Goal: Information Seeking & Learning: Learn about a topic

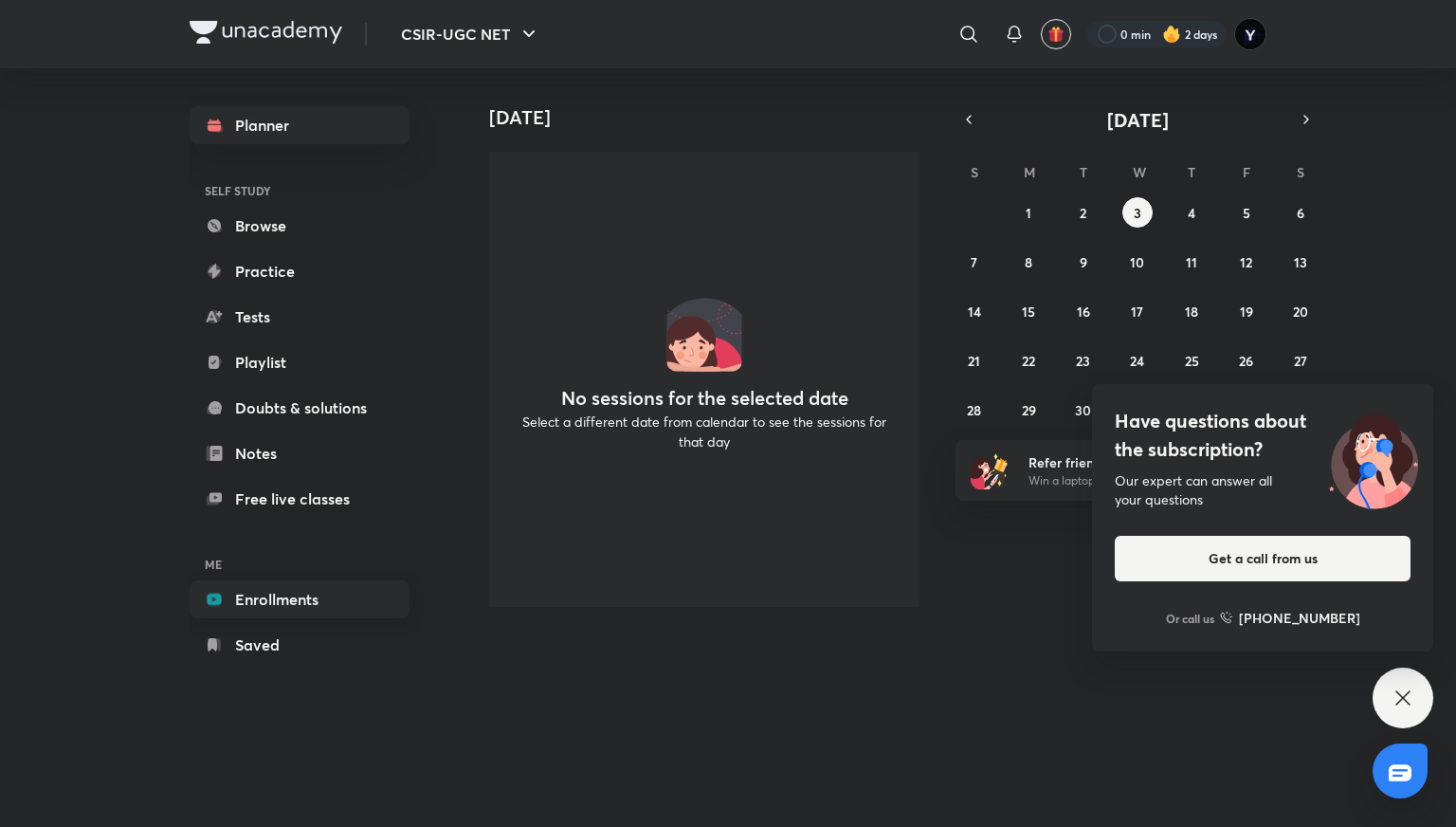
click at [300, 599] on link "Enrollments" at bounding box center [299, 600] width 220 height 38
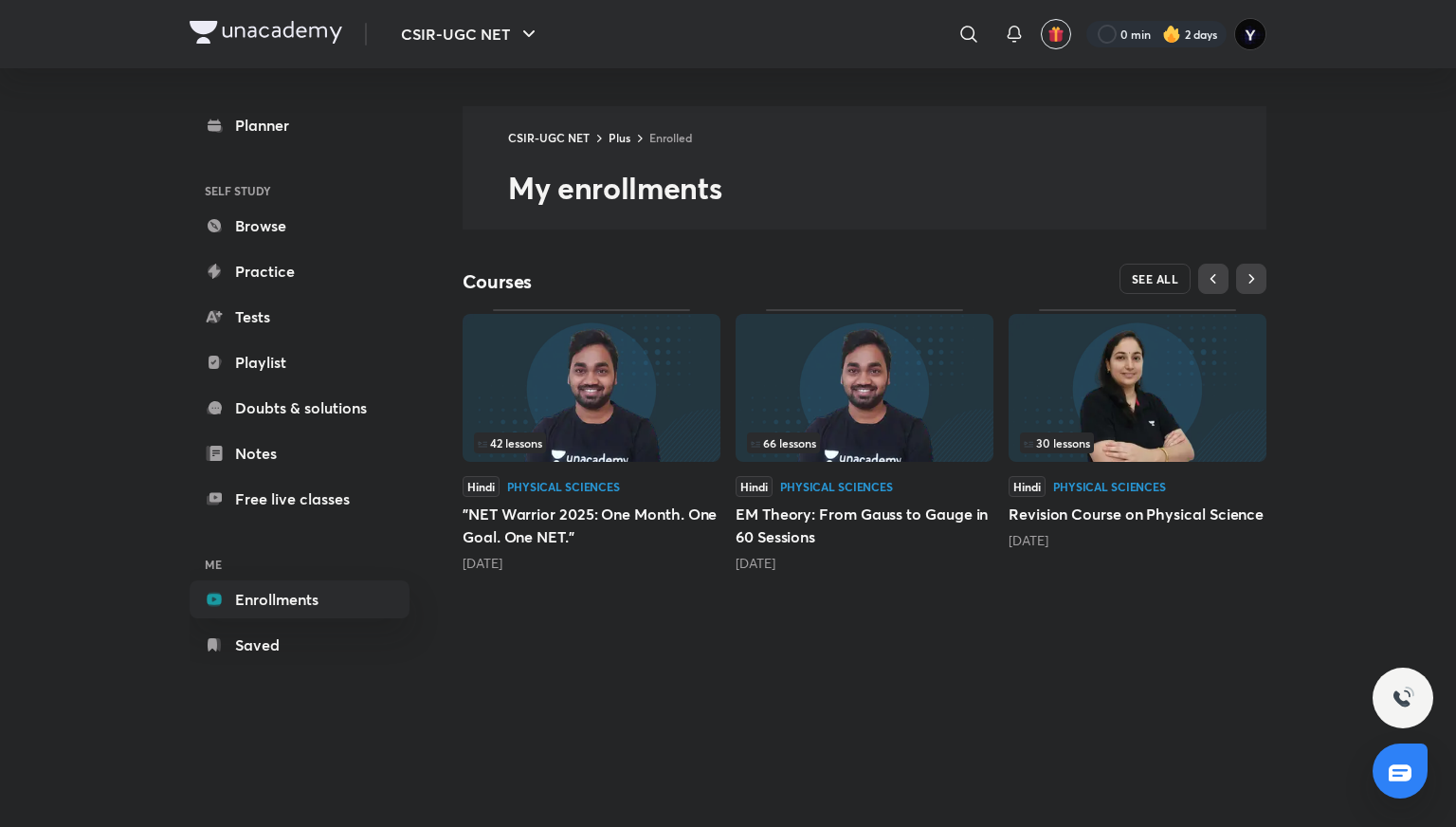
click at [1162, 278] on span "SEE ALL" at bounding box center [1155, 279] width 48 height 14
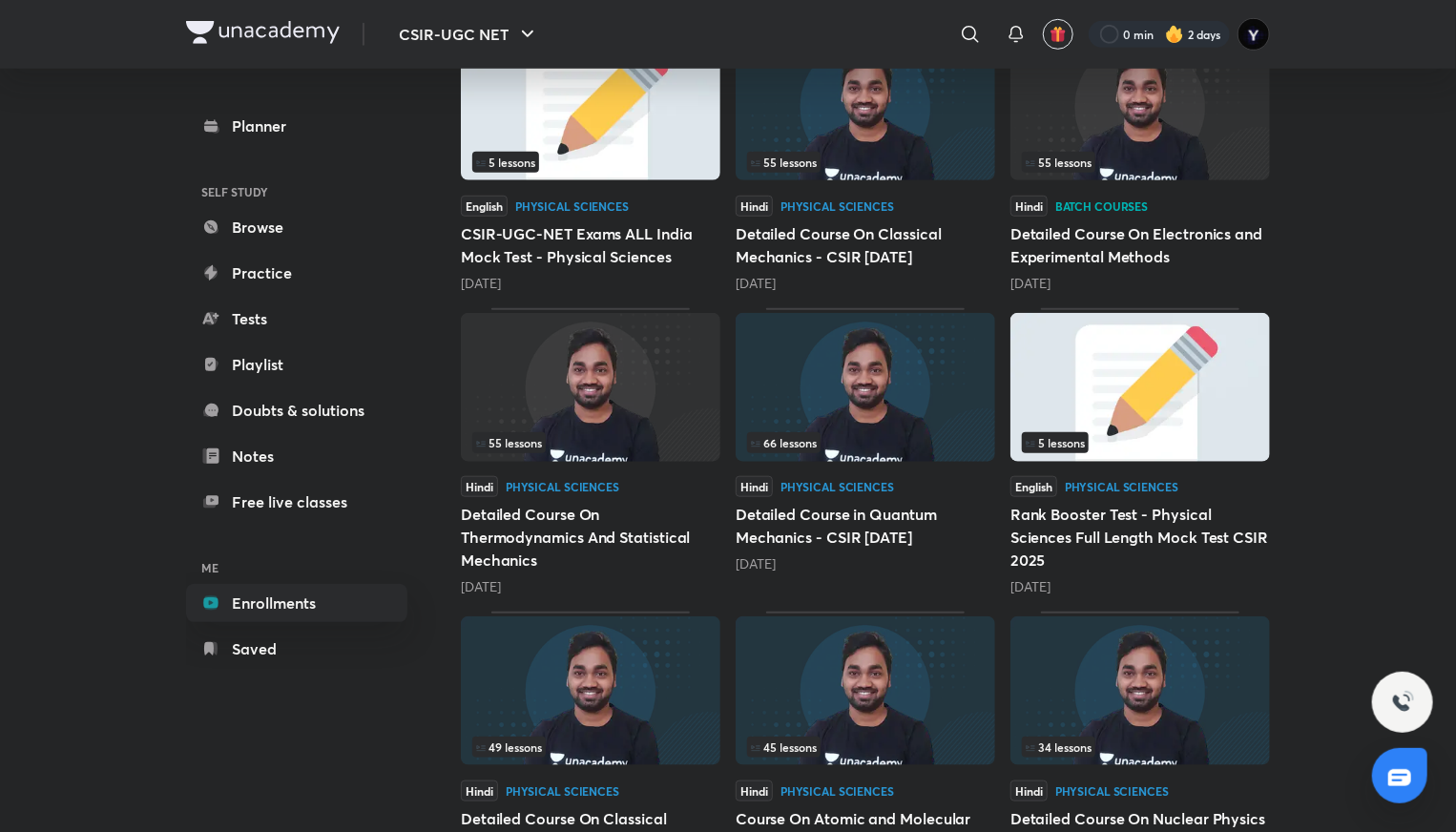
scroll to position [697, 0]
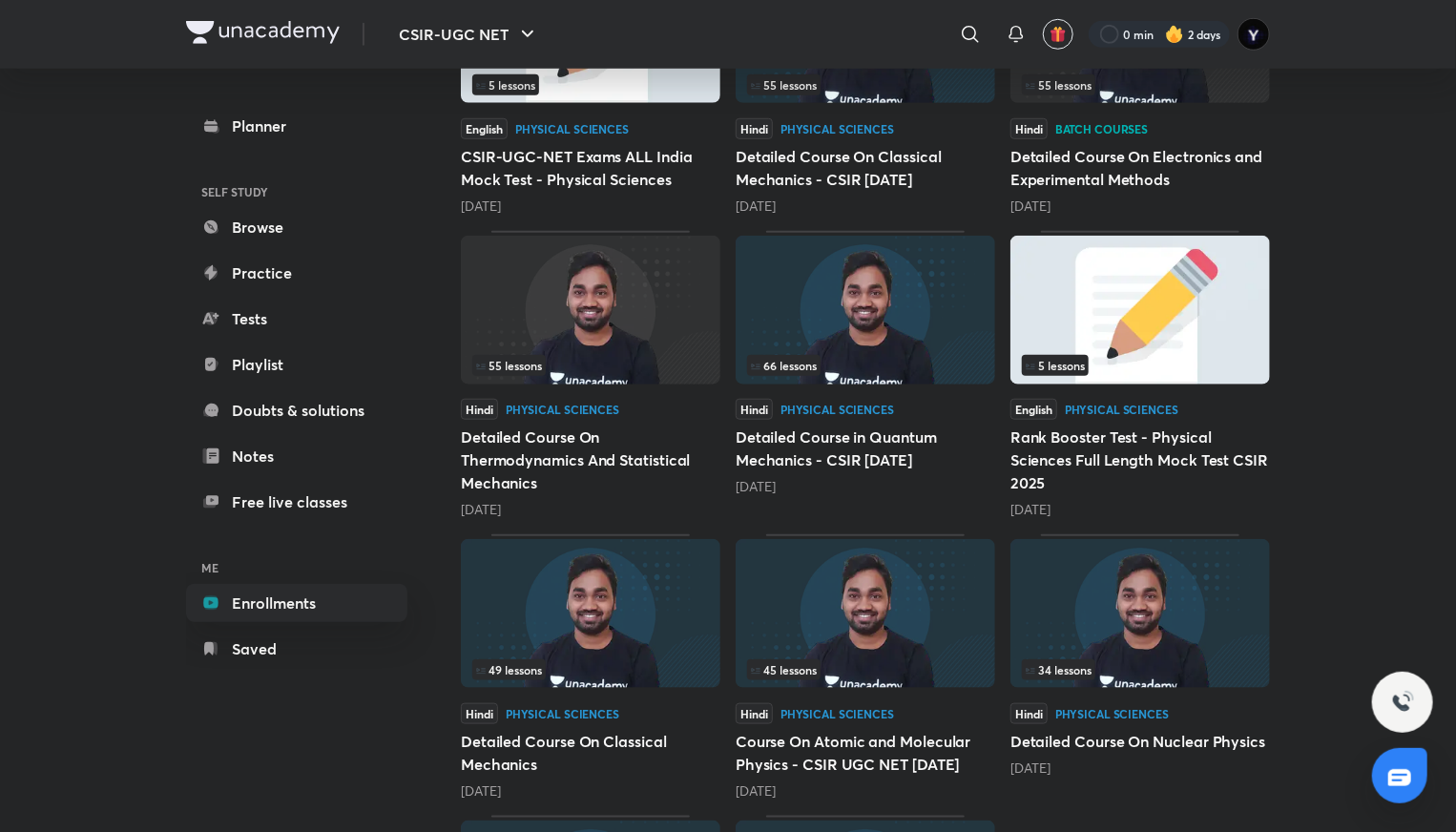
click at [1059, 622] on img at bounding box center [1140, 614] width 259 height 149
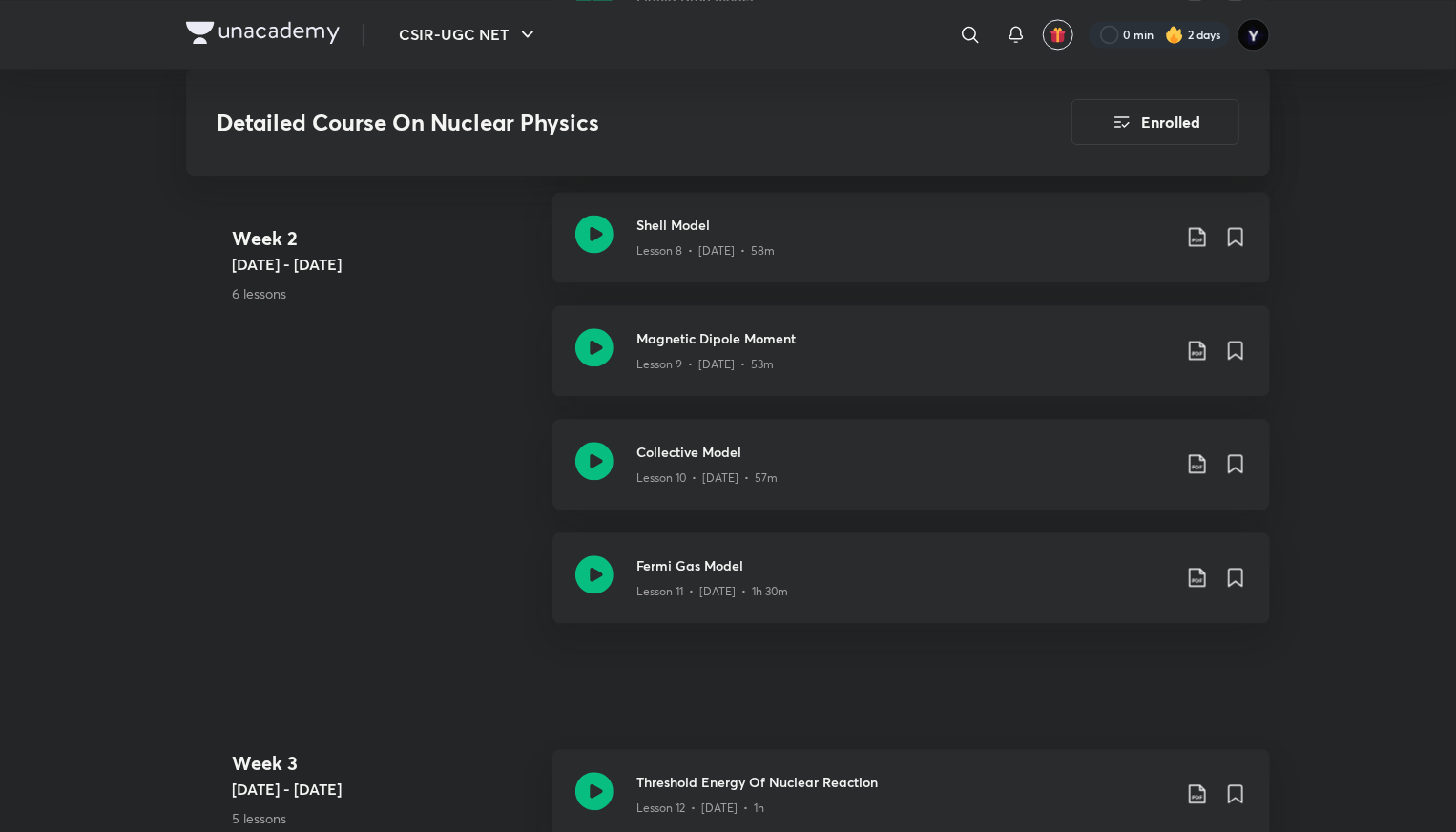
scroll to position [2041, 0]
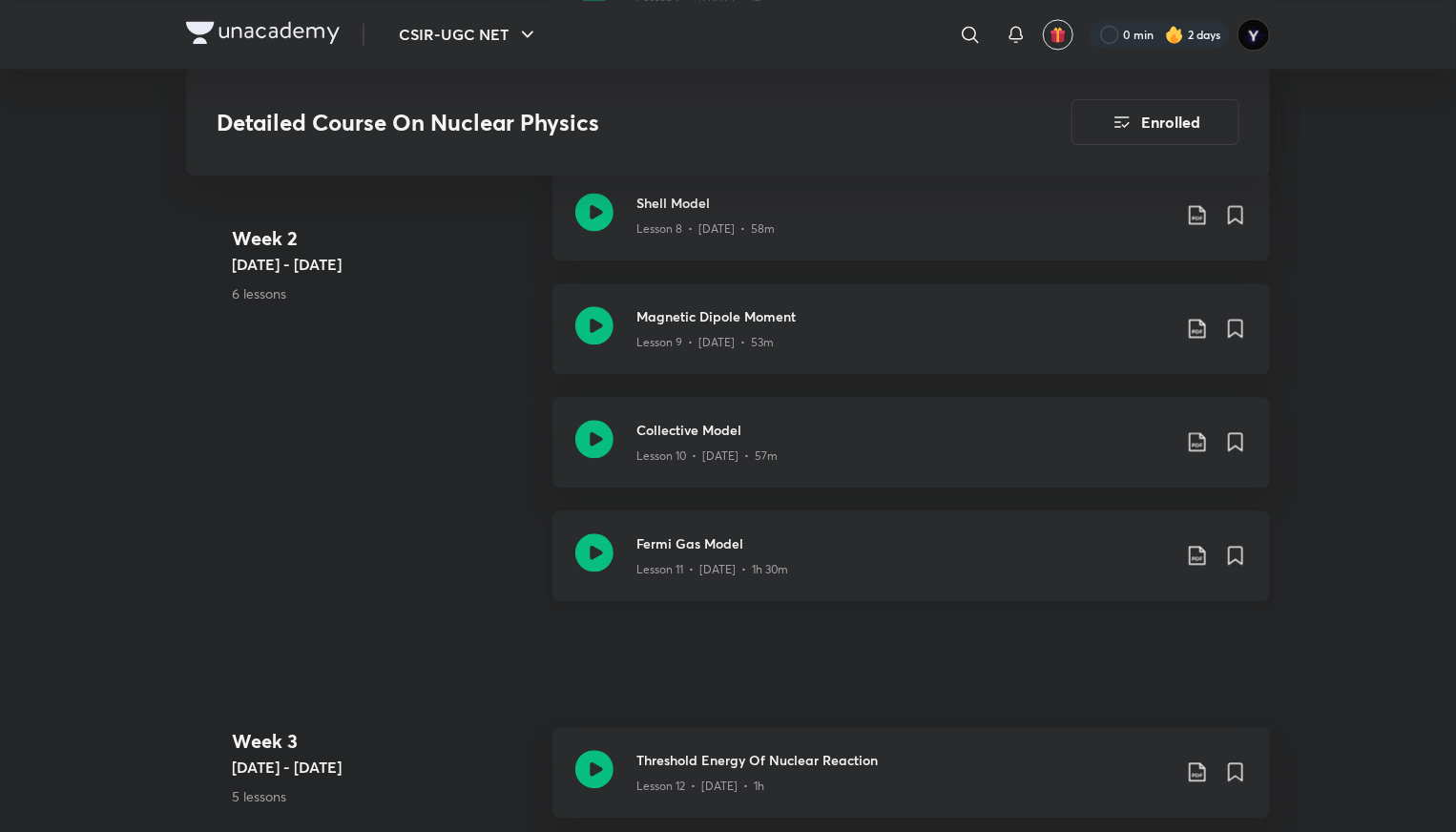
click at [892, 579] on div "Lesson 11 • [DATE] • 1h 30m" at bounding box center [903, 566] width 534 height 25
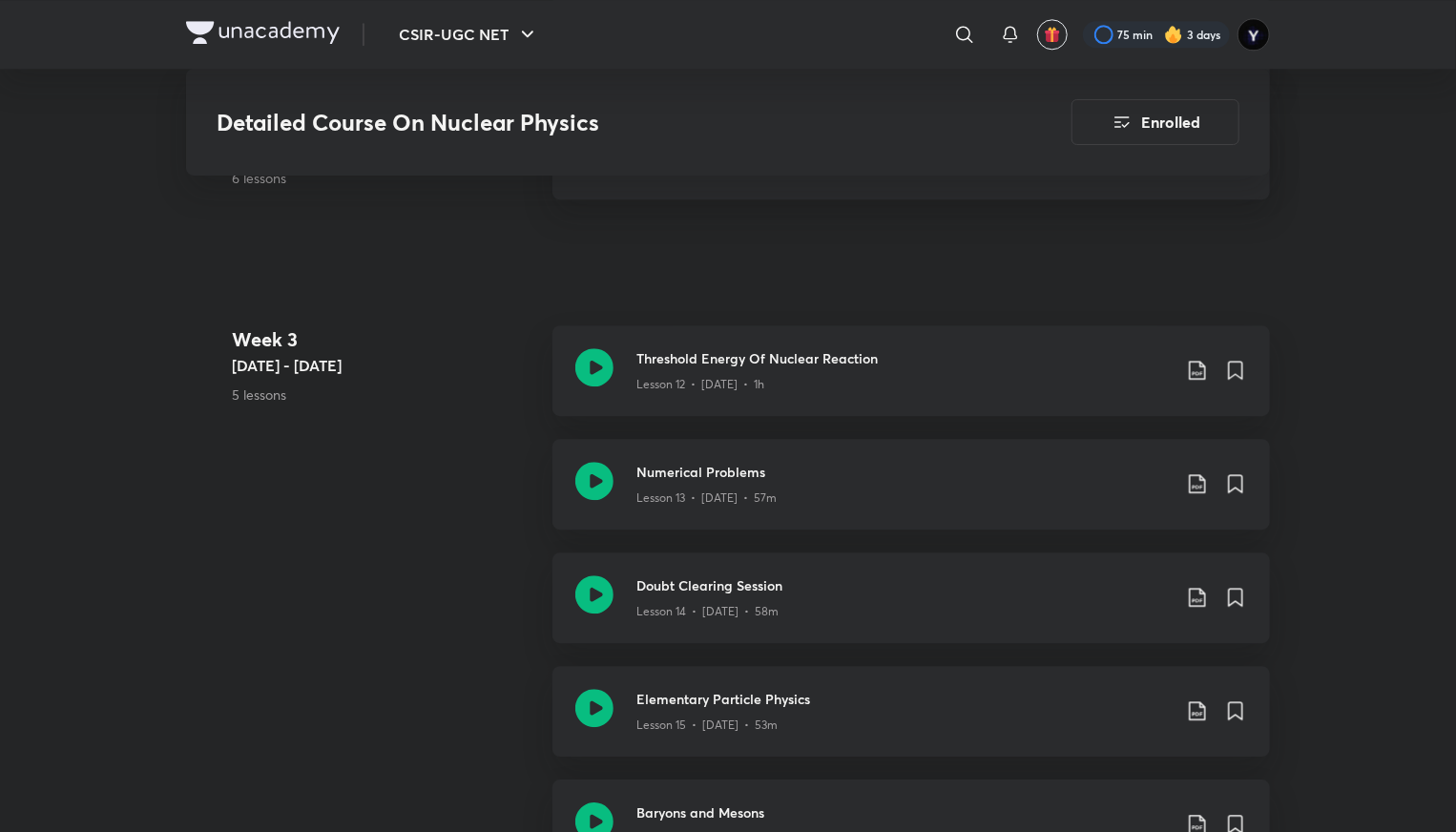
scroll to position [2573, 0]
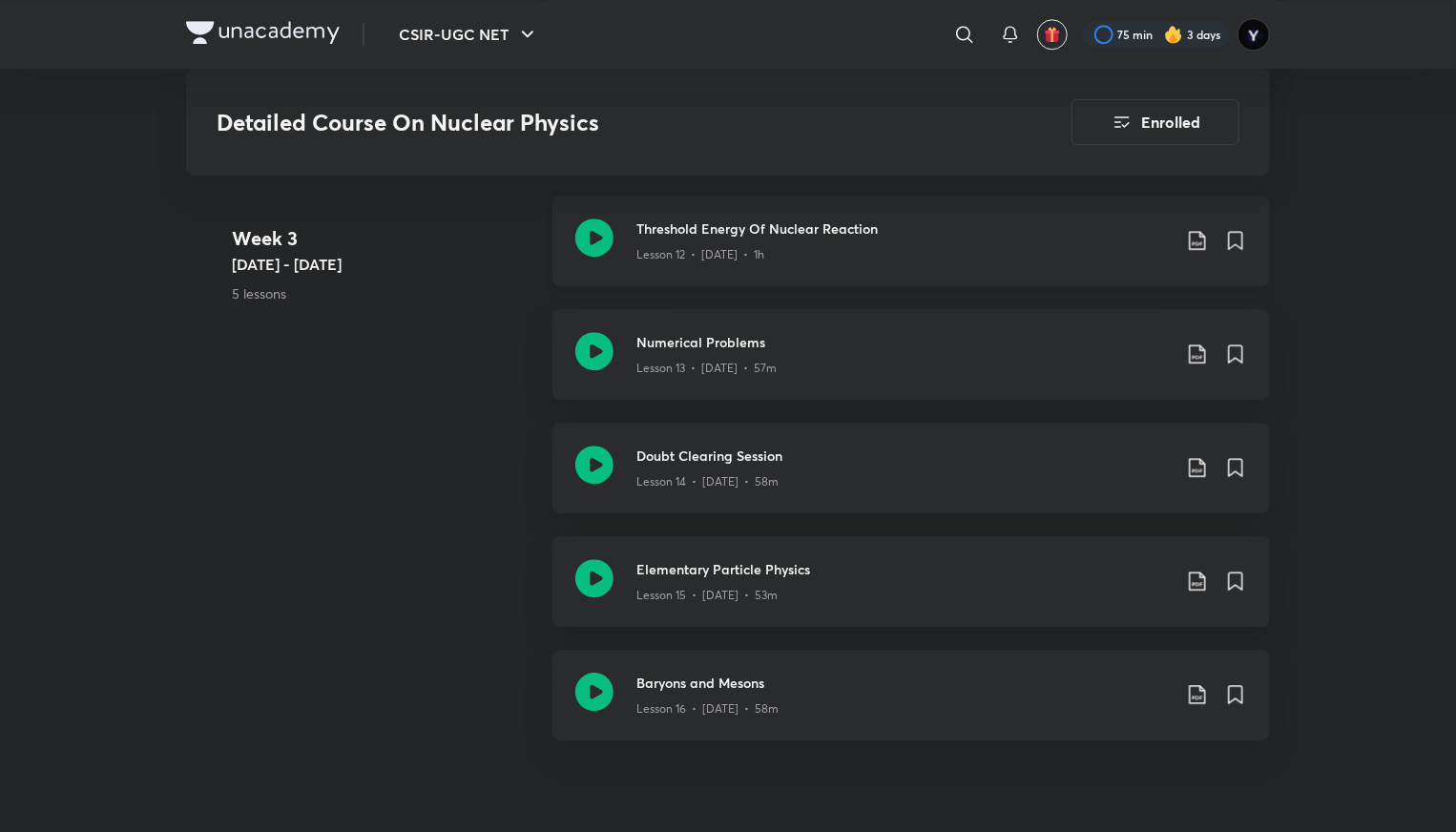
click at [856, 239] on h3 "Threshold Energy Of Nuclear Reaction" at bounding box center [903, 228] width 534 height 20
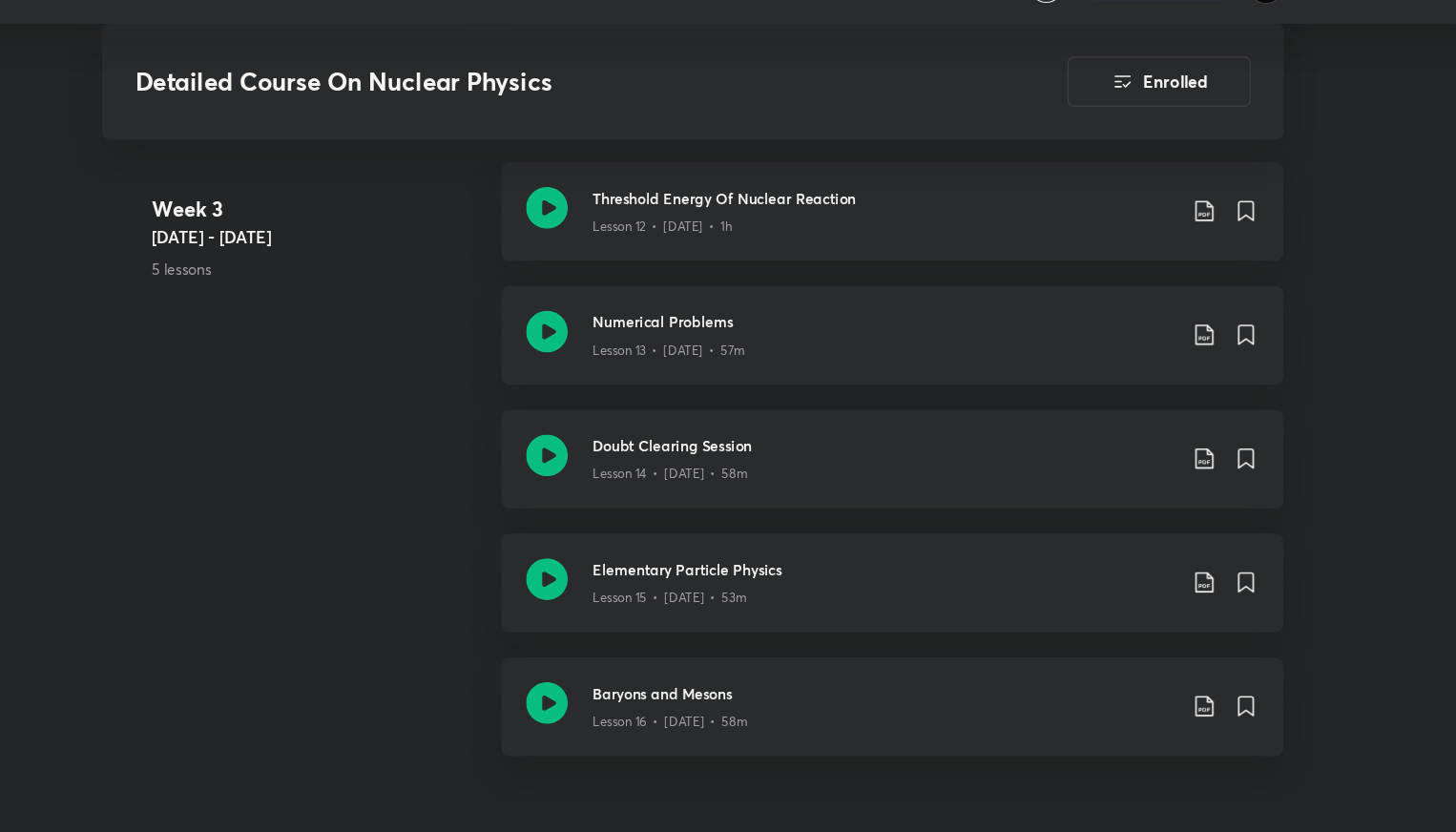
scroll to position [2573, 0]
